Goal: Information Seeking & Learning: Learn about a topic

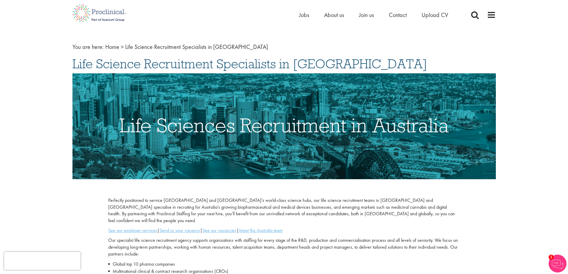
scroll to position [149, 0]
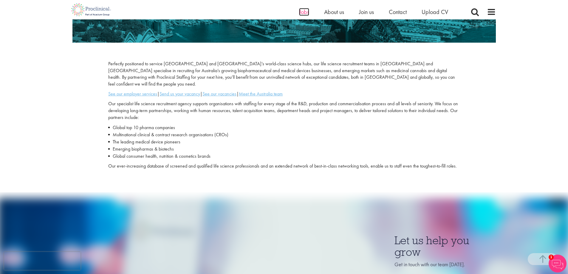
click at [307, 12] on span "Jobs" at bounding box center [304, 12] width 10 height 8
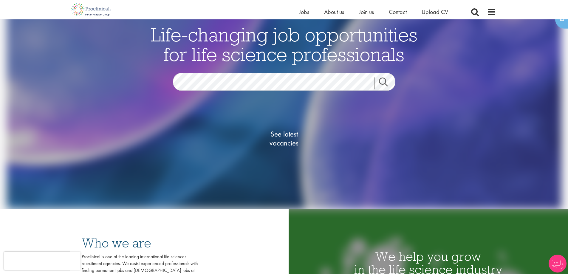
scroll to position [149, 0]
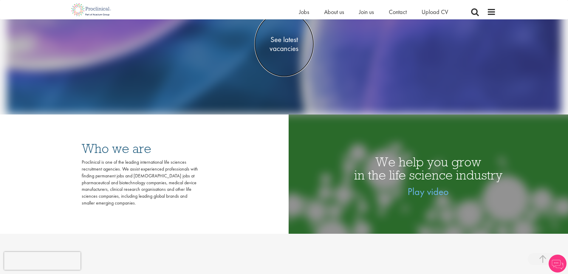
click at [292, 46] on span "See latest vacancies" at bounding box center [284, 44] width 60 height 18
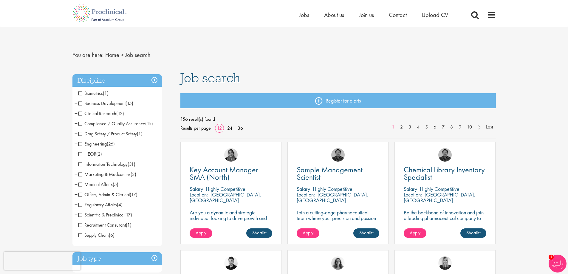
click at [142, 122] on span "Compliance / Quality Assurance" at bounding box center [111, 123] width 67 height 6
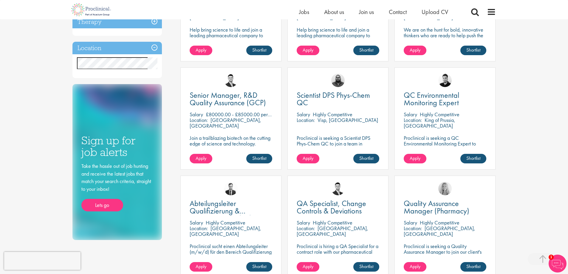
scroll to position [179, 0]
